Goal: Information Seeking & Learning: Understand process/instructions

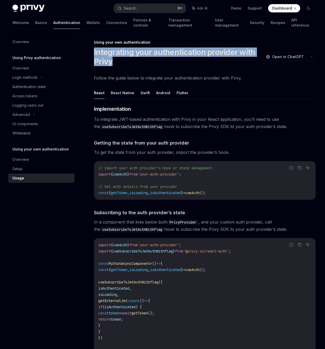
drag, startPoint x: 110, startPoint y: 57, endPoint x: 92, endPoint y: 50, distance: 18.9
click at [96, 50] on h1 "Integrating your authentication provider with Privy" at bounding box center [177, 57] width 166 height 19
drag, startPoint x: 93, startPoint y: 51, endPoint x: 124, endPoint y: 63, distance: 33.3
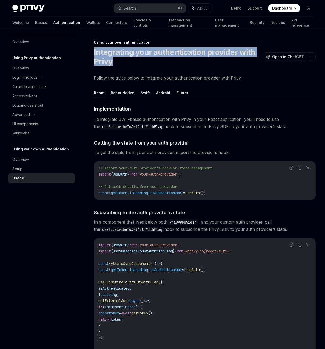
click at [130, 61] on h1 "Integrating your authentication provider with Privy" at bounding box center [177, 57] width 166 height 19
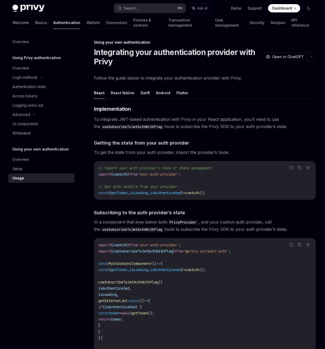
click at [215, 52] on h1 "Integrating your authentication provider with Privy" at bounding box center [177, 57] width 166 height 19
drag, startPoint x: 215, startPoint y: 52, endPoint x: 227, endPoint y: 41, distance: 16.5
click at [215, 52] on h1 "Integrating your authentication provider with Privy" at bounding box center [177, 57] width 166 height 19
click at [228, 40] on div "Using your own authentication" at bounding box center [204, 42] width 221 height 5
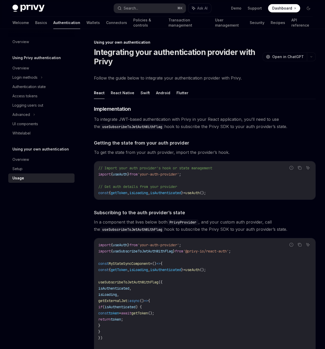
click at [163, 55] on h1 "Integrating your authentication provider with Privy" at bounding box center [177, 57] width 166 height 19
type textarea "*"
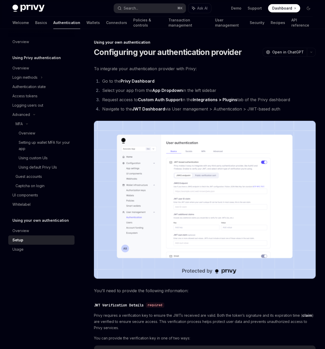
type textarea "*"
